Goal: Task Accomplishment & Management: Manage account settings

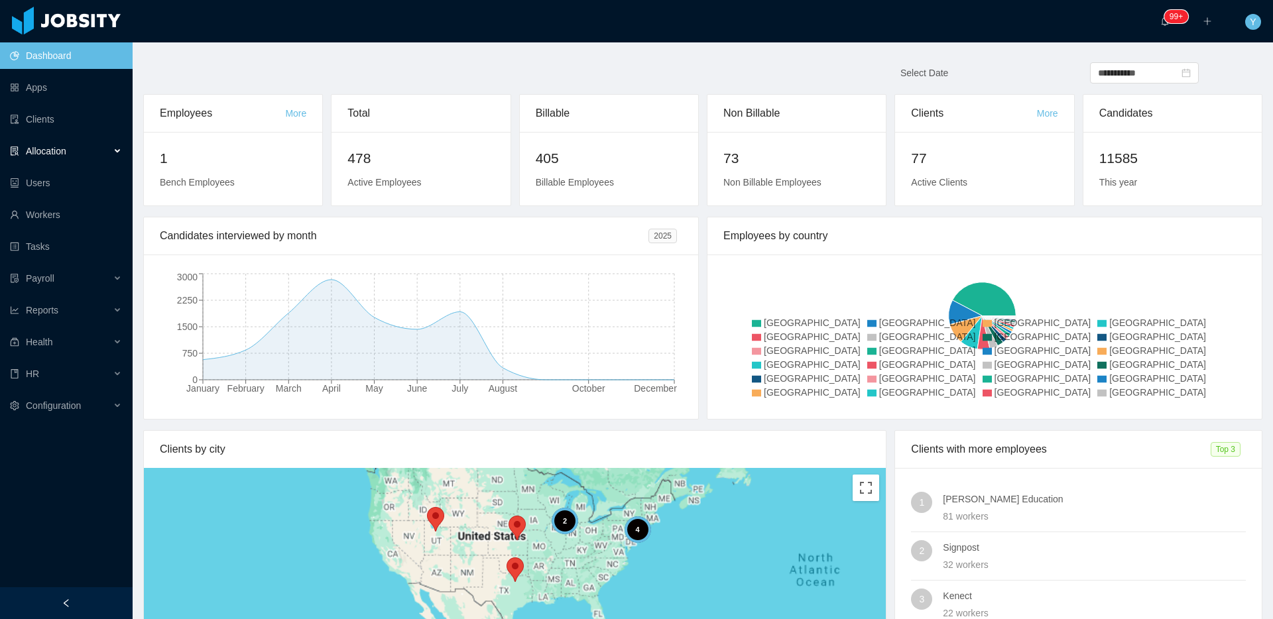
click at [72, 152] on div "Allocation" at bounding box center [66, 151] width 133 height 27
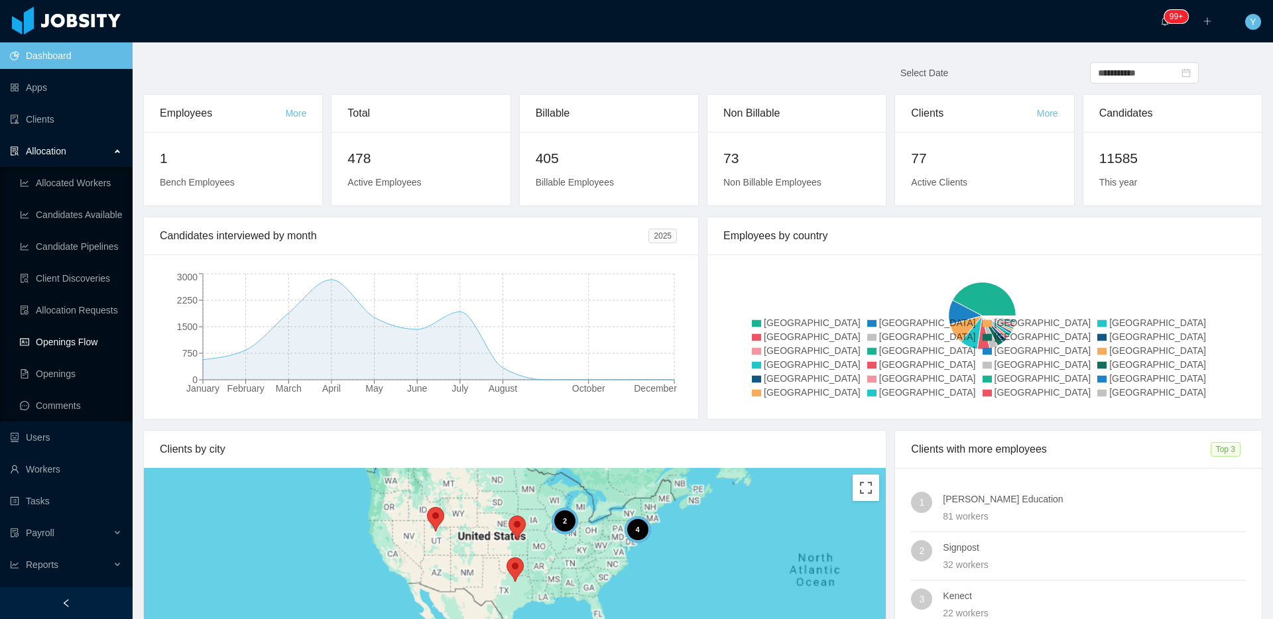
click at [93, 345] on link "Openings Flow" at bounding box center [71, 342] width 102 height 27
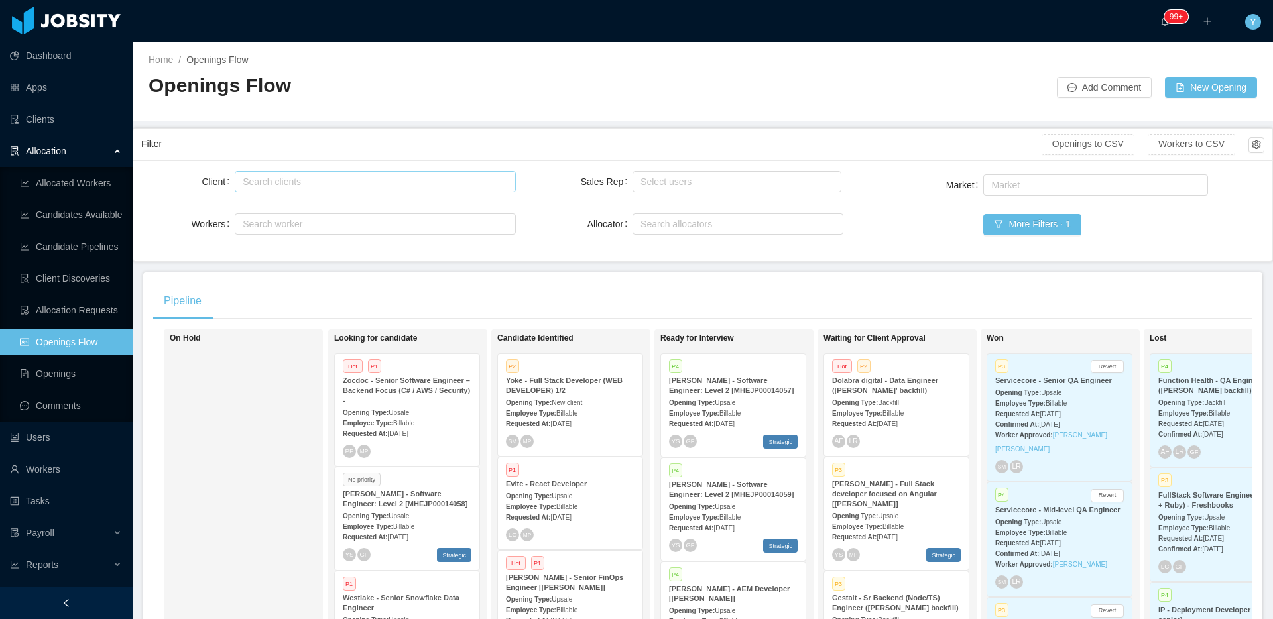
click at [374, 186] on div "Search clients" at bounding box center [372, 181] width 259 height 13
type input "******"
click at [349, 198] on li "[PERSON_NAME] Education" at bounding box center [372, 207] width 278 height 21
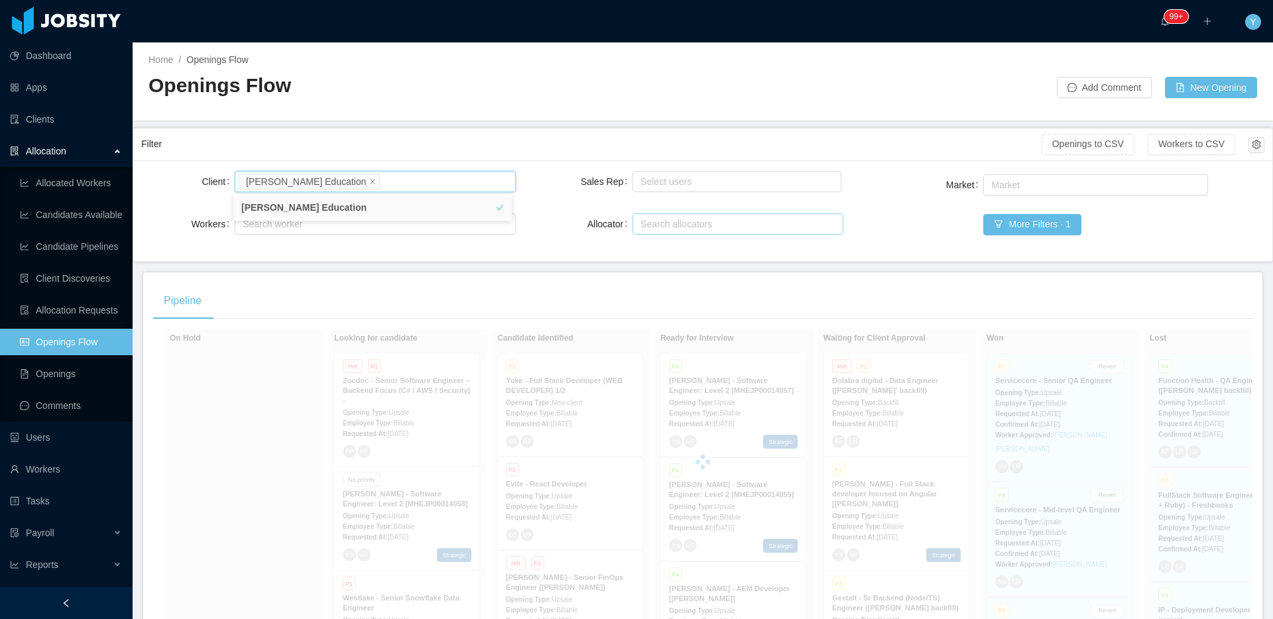
click at [453, 139] on div "Filter" at bounding box center [591, 144] width 900 height 25
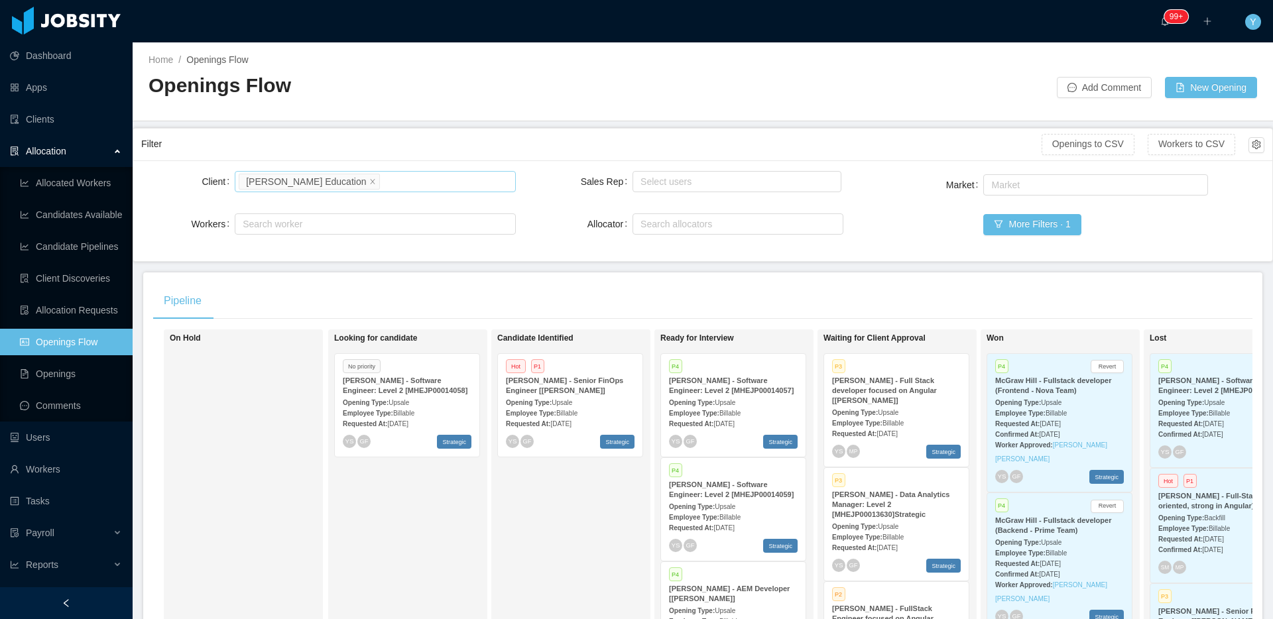
click at [345, 181] on li "[PERSON_NAME] Education" at bounding box center [309, 182] width 141 height 16
click at [371, 180] on icon "icon: close" at bounding box center [373, 180] width 5 height 5
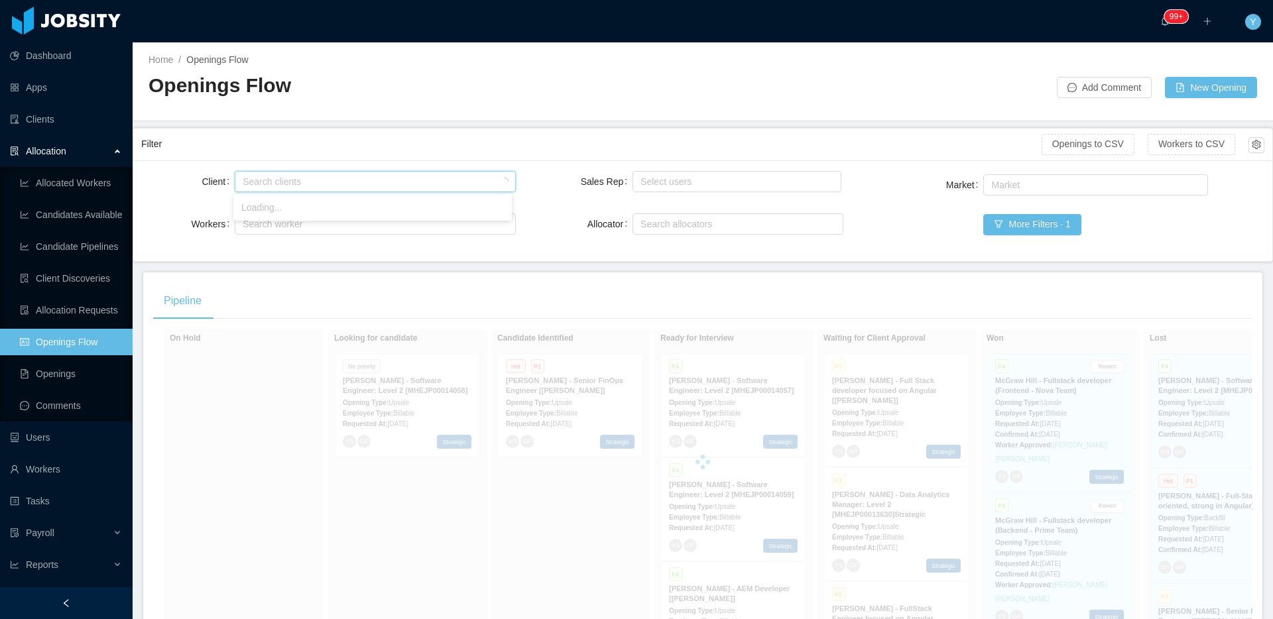
click at [356, 180] on div "Search clients" at bounding box center [372, 181] width 259 height 13
type input "******"
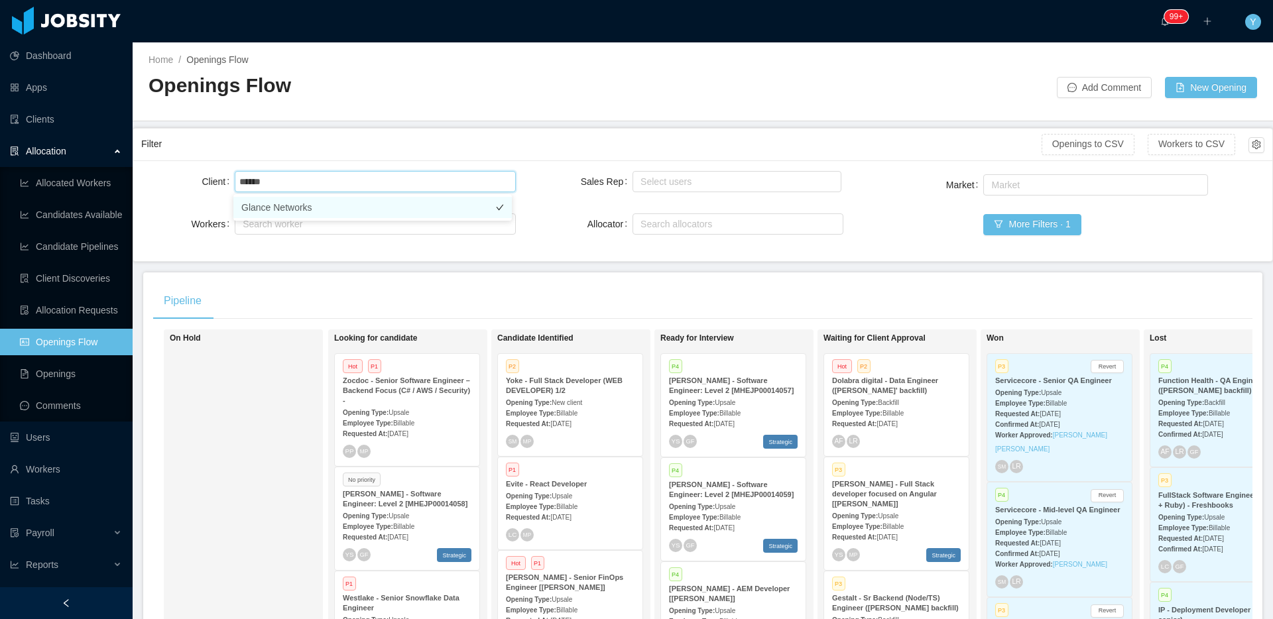
click at [320, 211] on li "Glance Networks" at bounding box center [372, 207] width 278 height 21
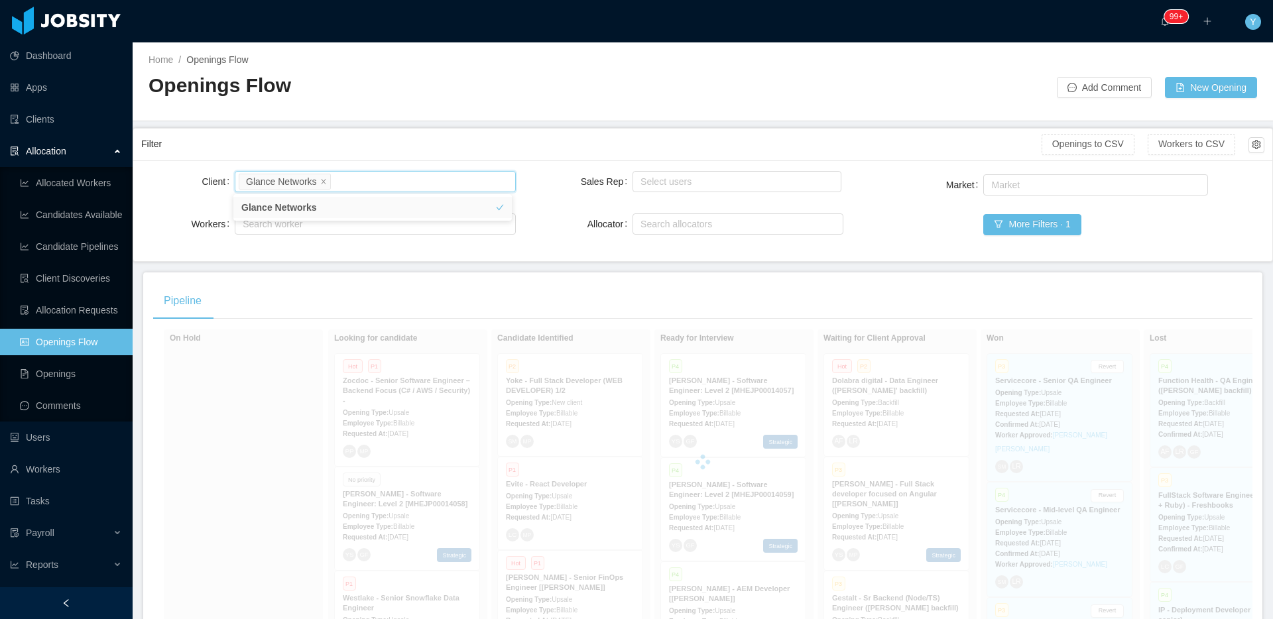
click at [376, 148] on div "Filter" at bounding box center [591, 144] width 900 height 25
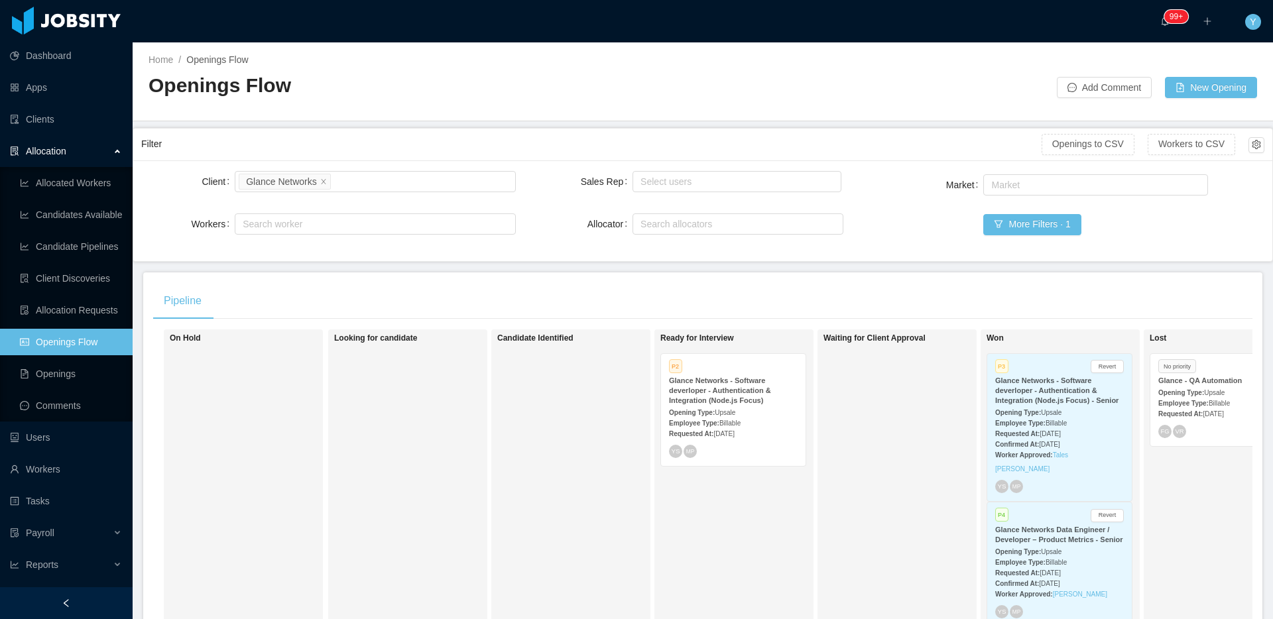
click at [713, 438] on strong "Requested At:" at bounding box center [691, 433] width 44 height 7
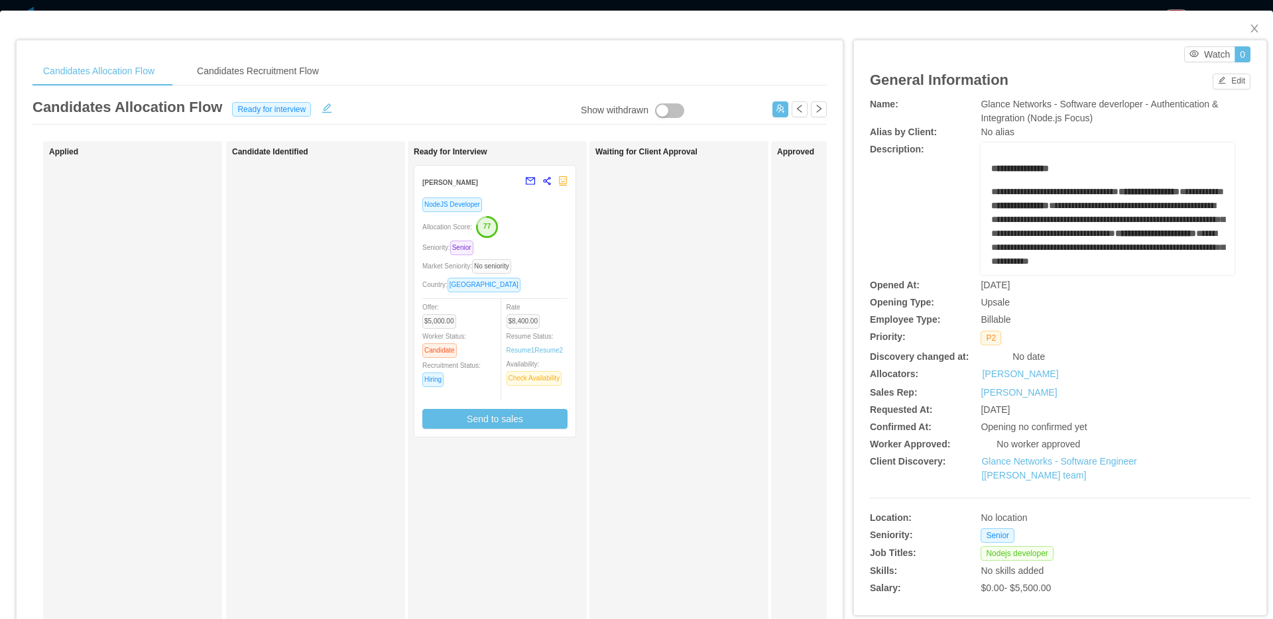
click at [414, 278] on div "NodeJS Developer Allocation Score: 77 Seniority: Senior Market Seniority: No se…" at bounding box center [494, 317] width 161 height 240
click at [416, 278] on div "NodeJS Developer Allocation Score: 77 Seniority: Senior Market Seniority: No se…" at bounding box center [494, 317] width 161 height 240
click at [432, 273] on div "Market Seniority: No seniority" at bounding box center [494, 266] width 145 height 15
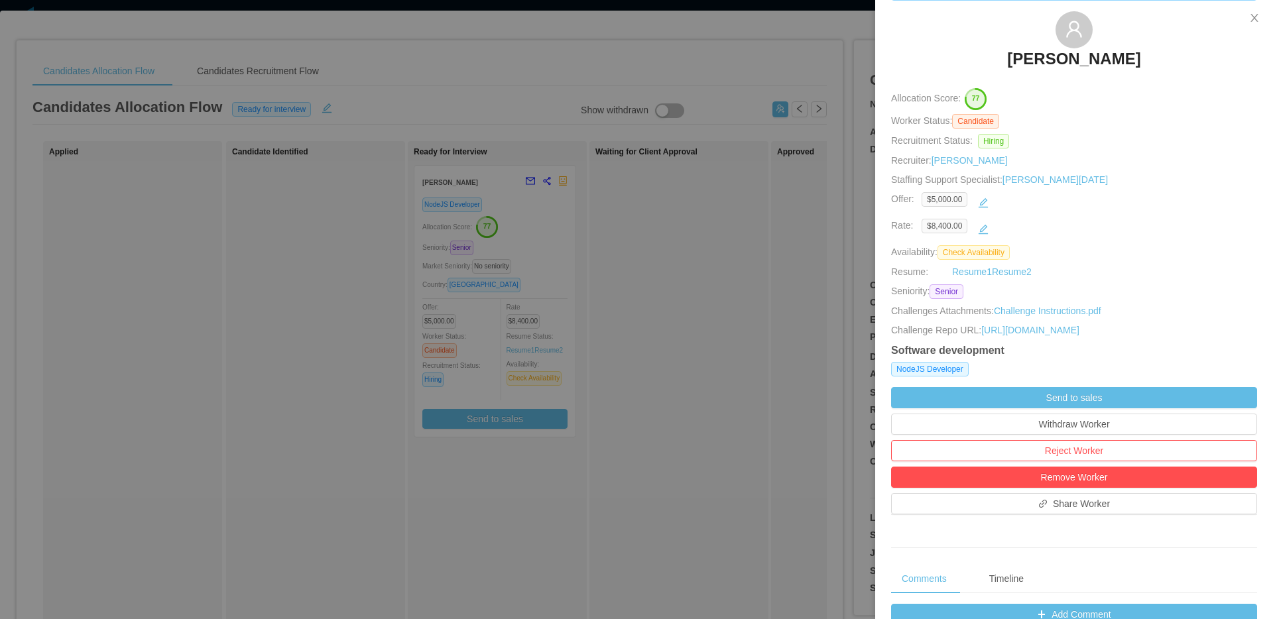
scroll to position [258, 0]
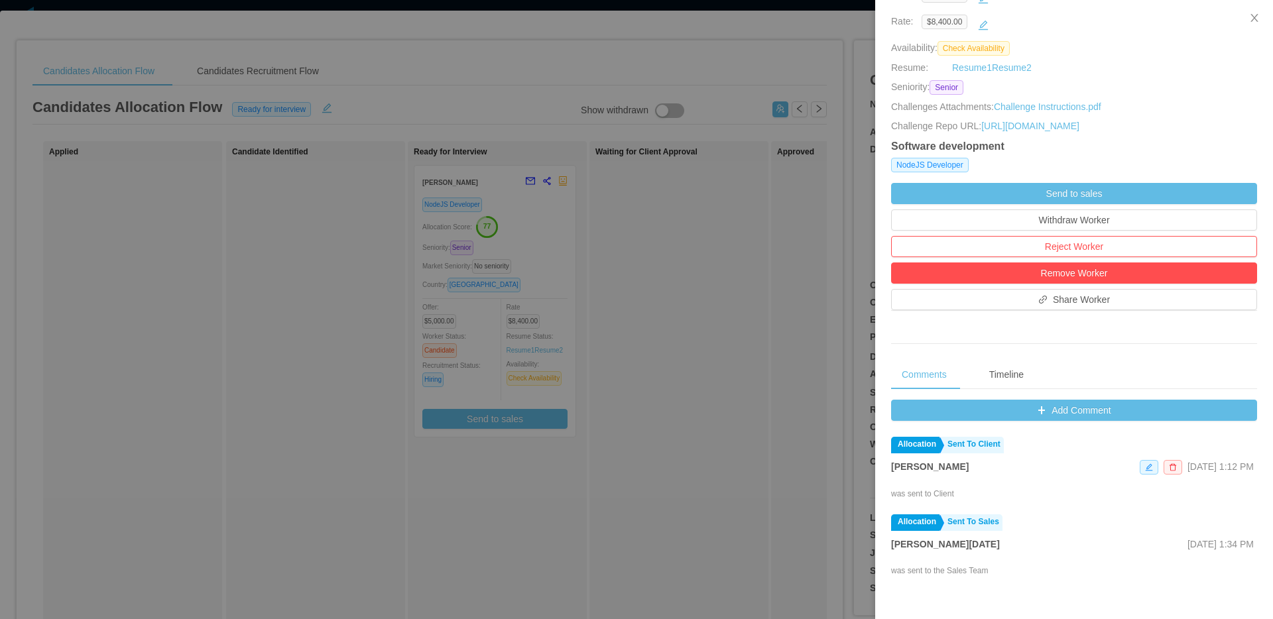
click at [1054, 401] on div "Comments Timeline Add Comment Allocation Sent To Client [PERSON_NAME] [DATE] 1:…" at bounding box center [1074, 594] width 366 height 469
click at [1040, 406] on button "Add Comment" at bounding box center [1074, 410] width 366 height 21
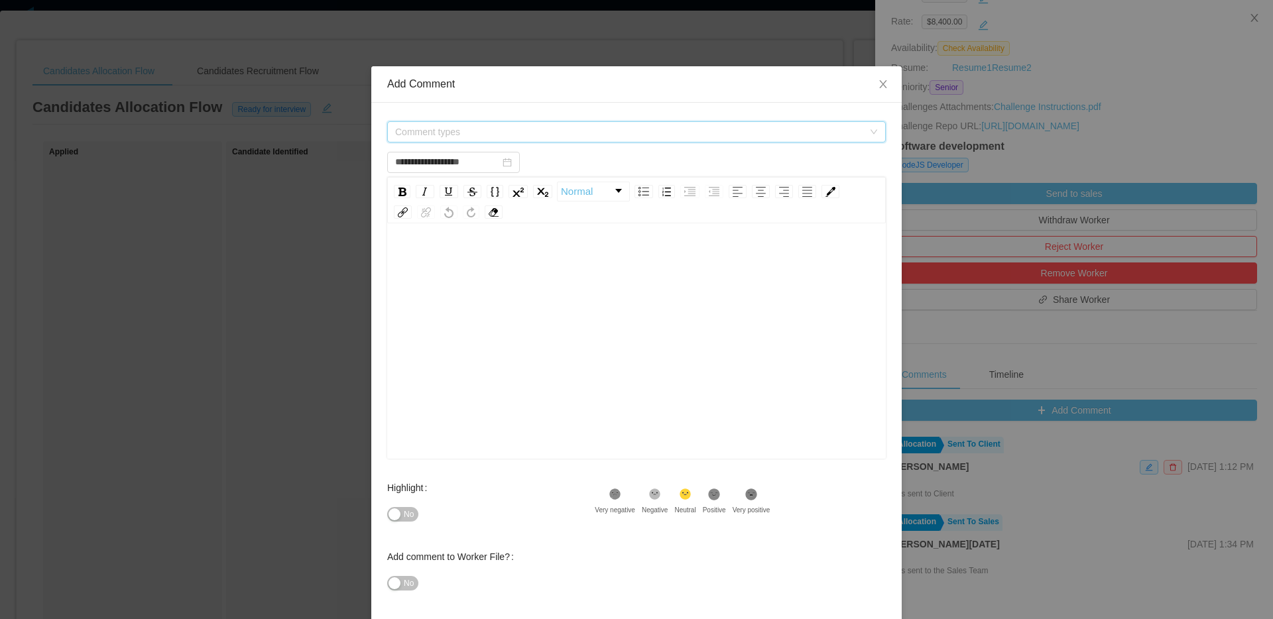
click at [719, 125] on span "Comment types" at bounding box center [629, 131] width 468 height 13
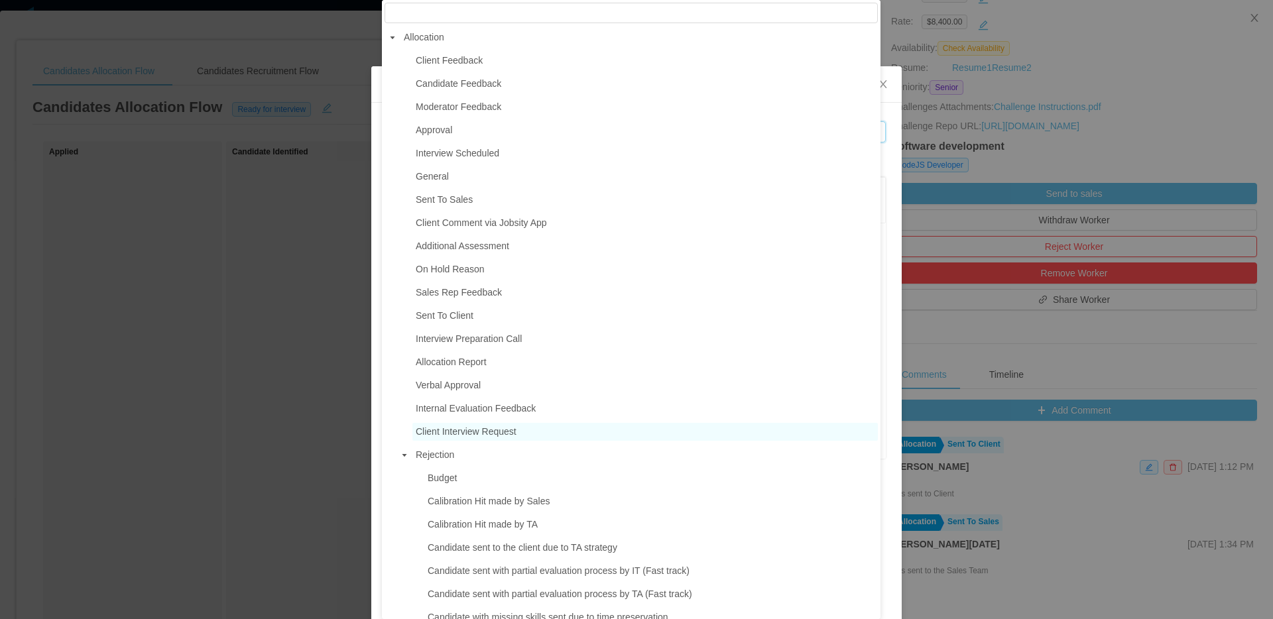
click at [490, 435] on span "Client Interview Request" at bounding box center [466, 431] width 101 height 11
type input "**********"
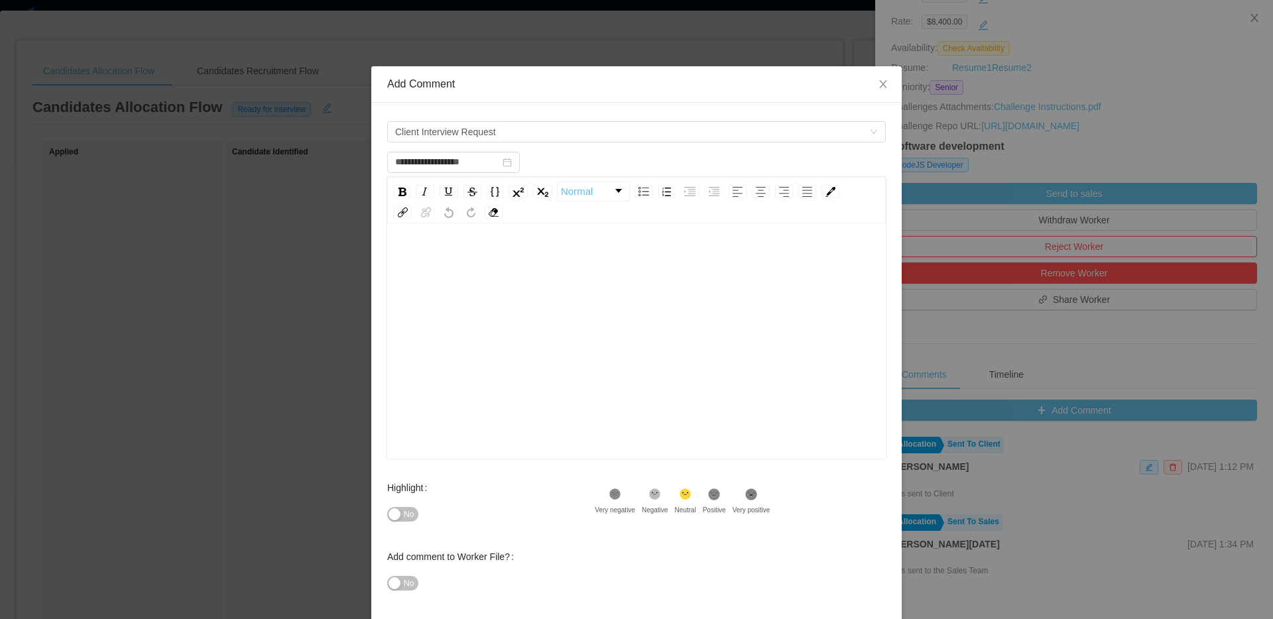
click at [660, 274] on div "rdw-editor" at bounding box center [637, 362] width 478 height 232
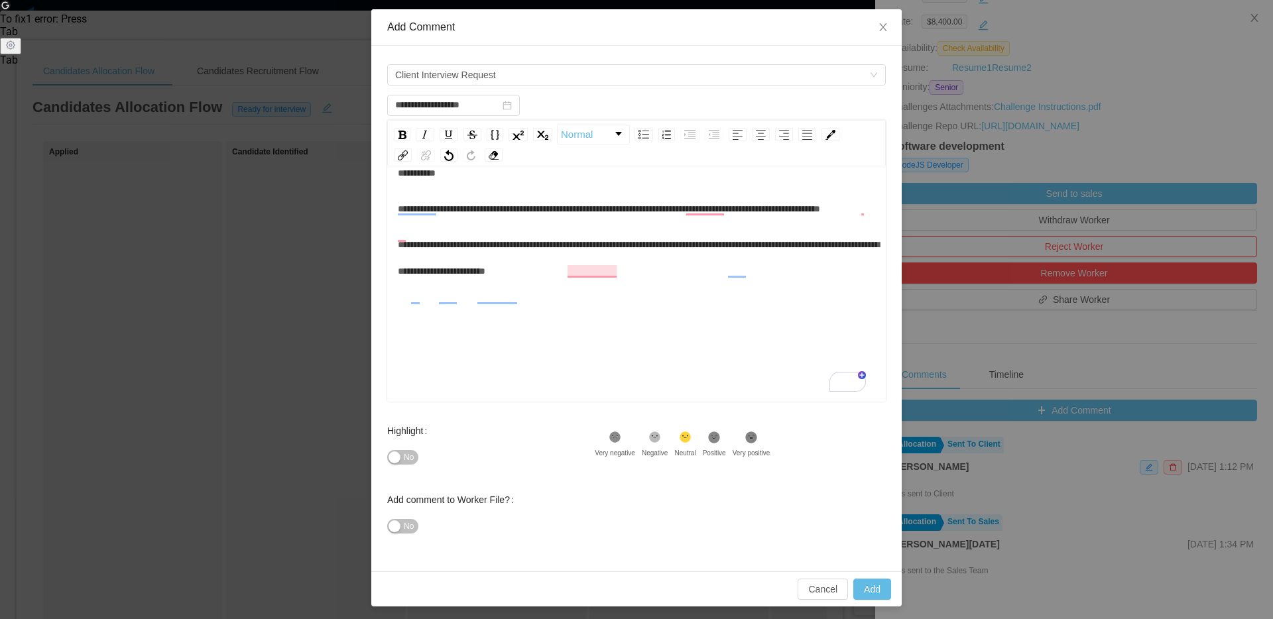
scroll to position [60, 0]
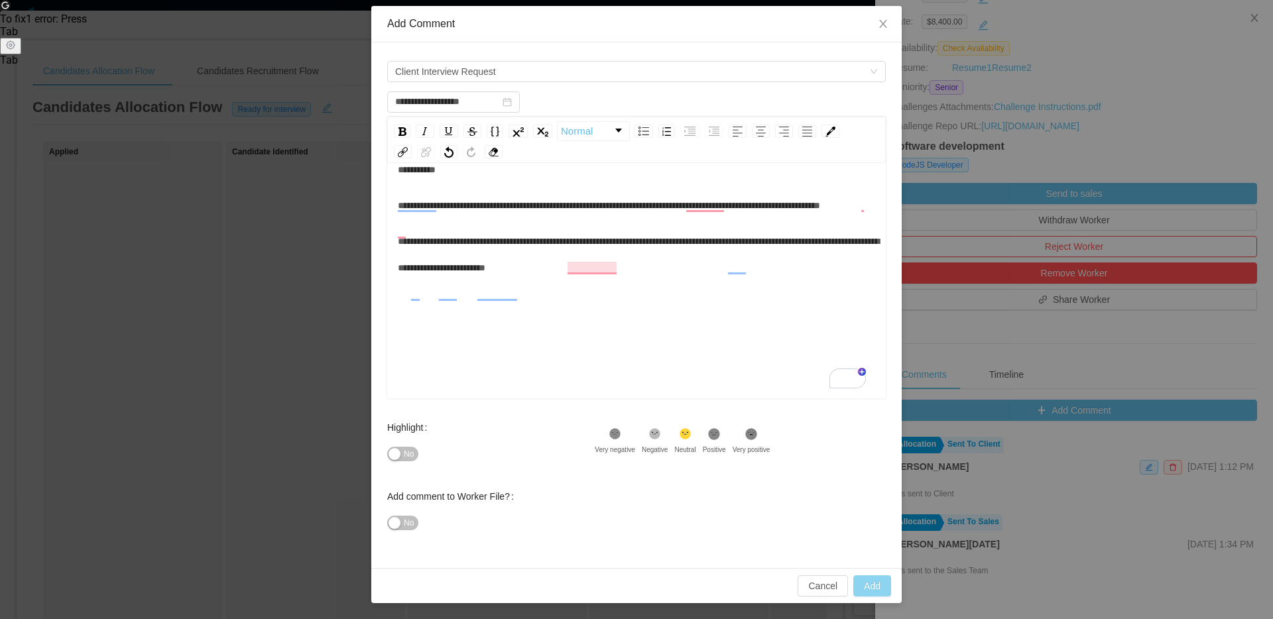
type input "**********"
click at [863, 587] on button "Add" at bounding box center [872, 585] width 38 height 21
